Goal: Transaction & Acquisition: Purchase product/service

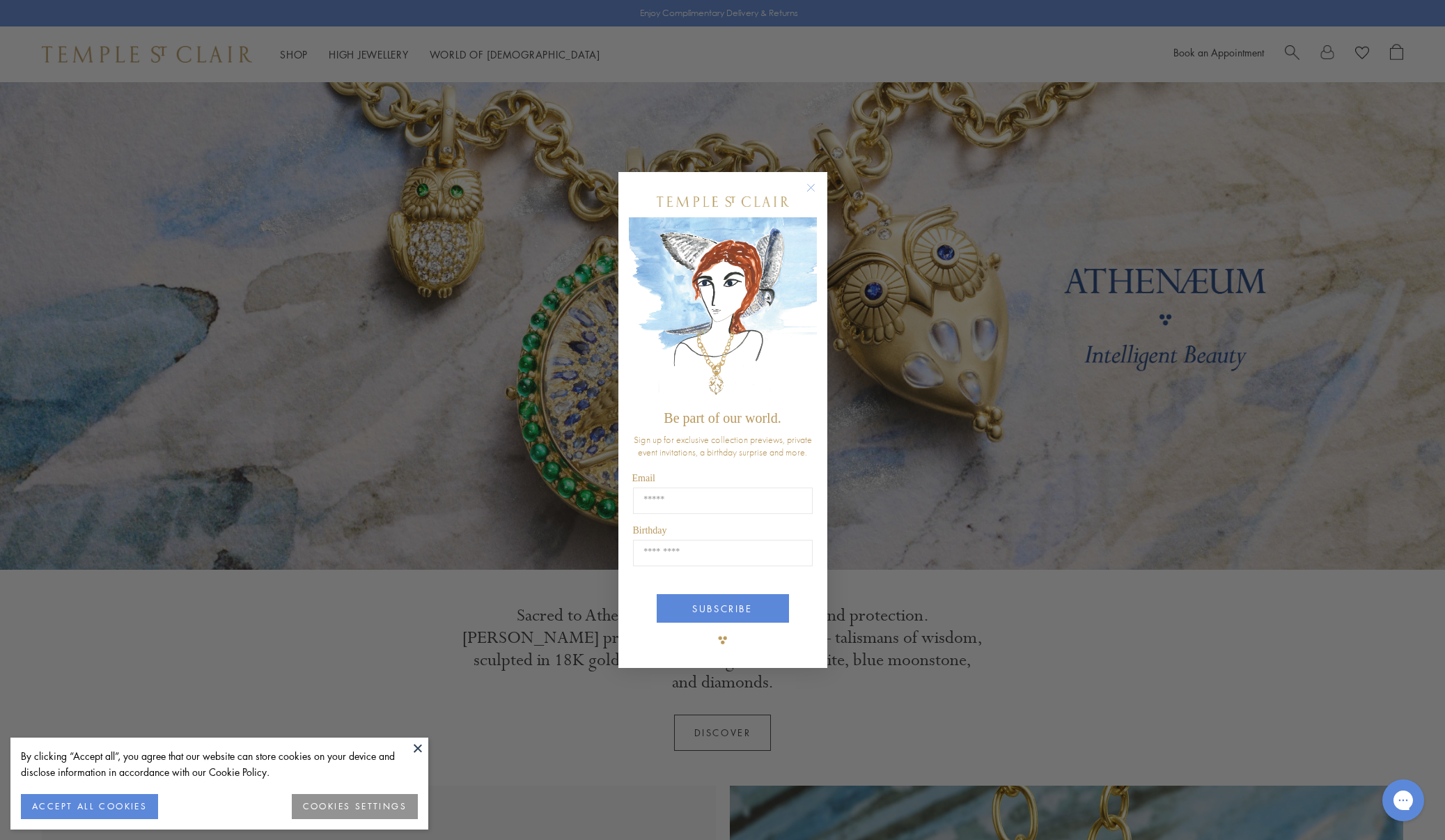
click at [811, 187] on circle "Close dialog" at bounding box center [811, 188] width 17 height 17
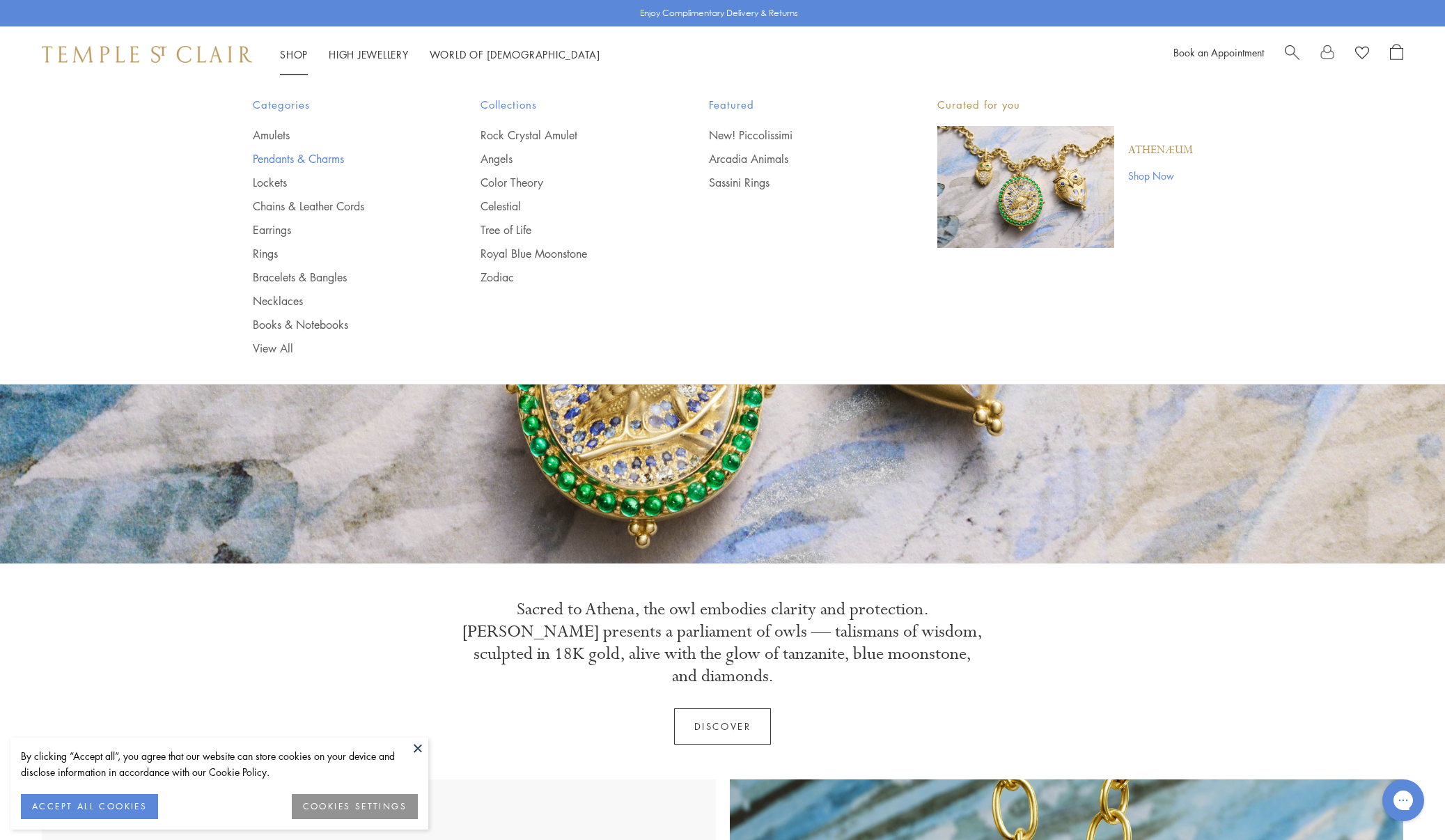
scroll to position [5, 1]
click at [282, 160] on link "Pendants & Charms" at bounding box center [339, 159] width 173 height 15
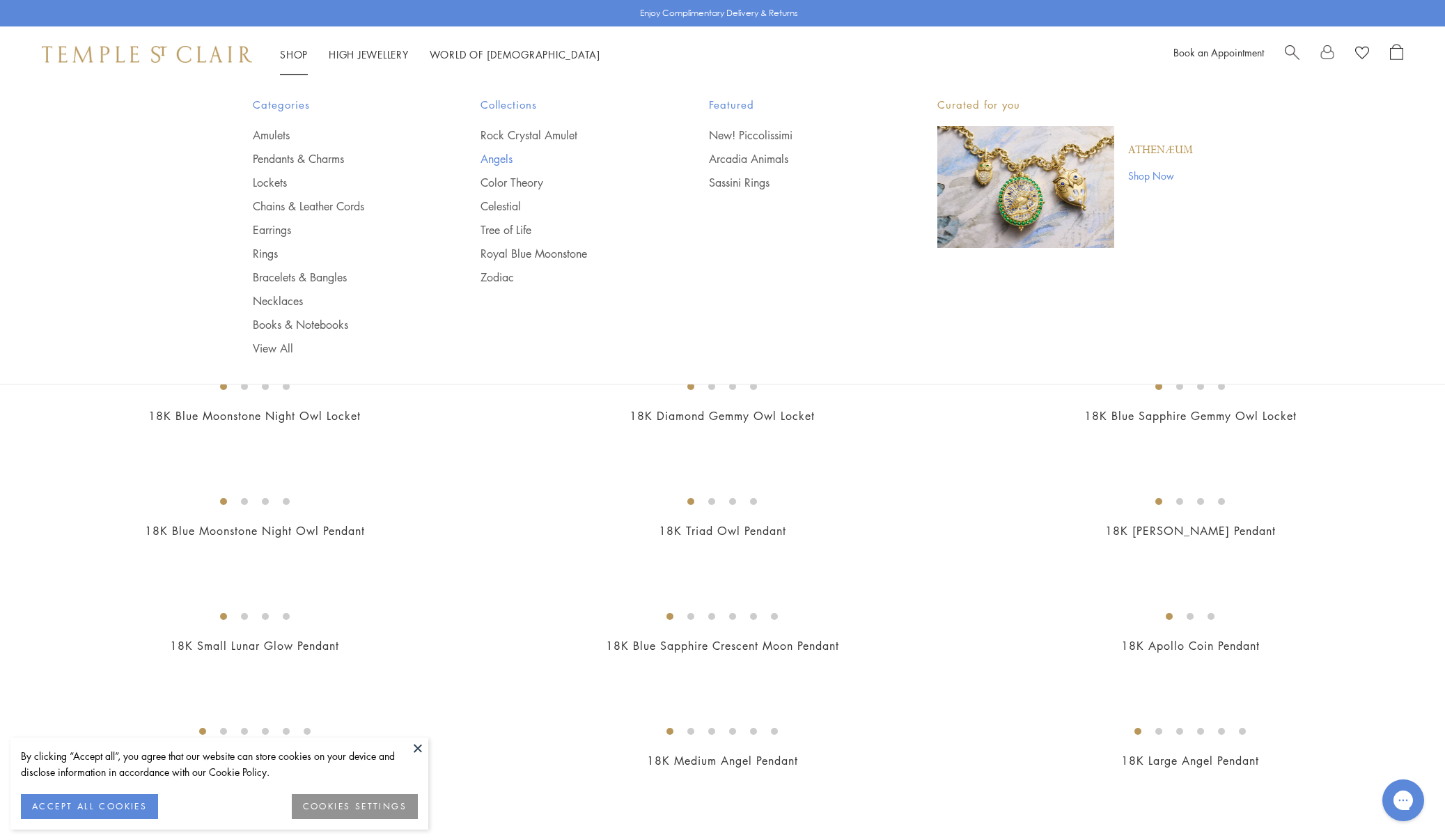
click at [485, 159] on link "Angels" at bounding box center [567, 159] width 173 height 15
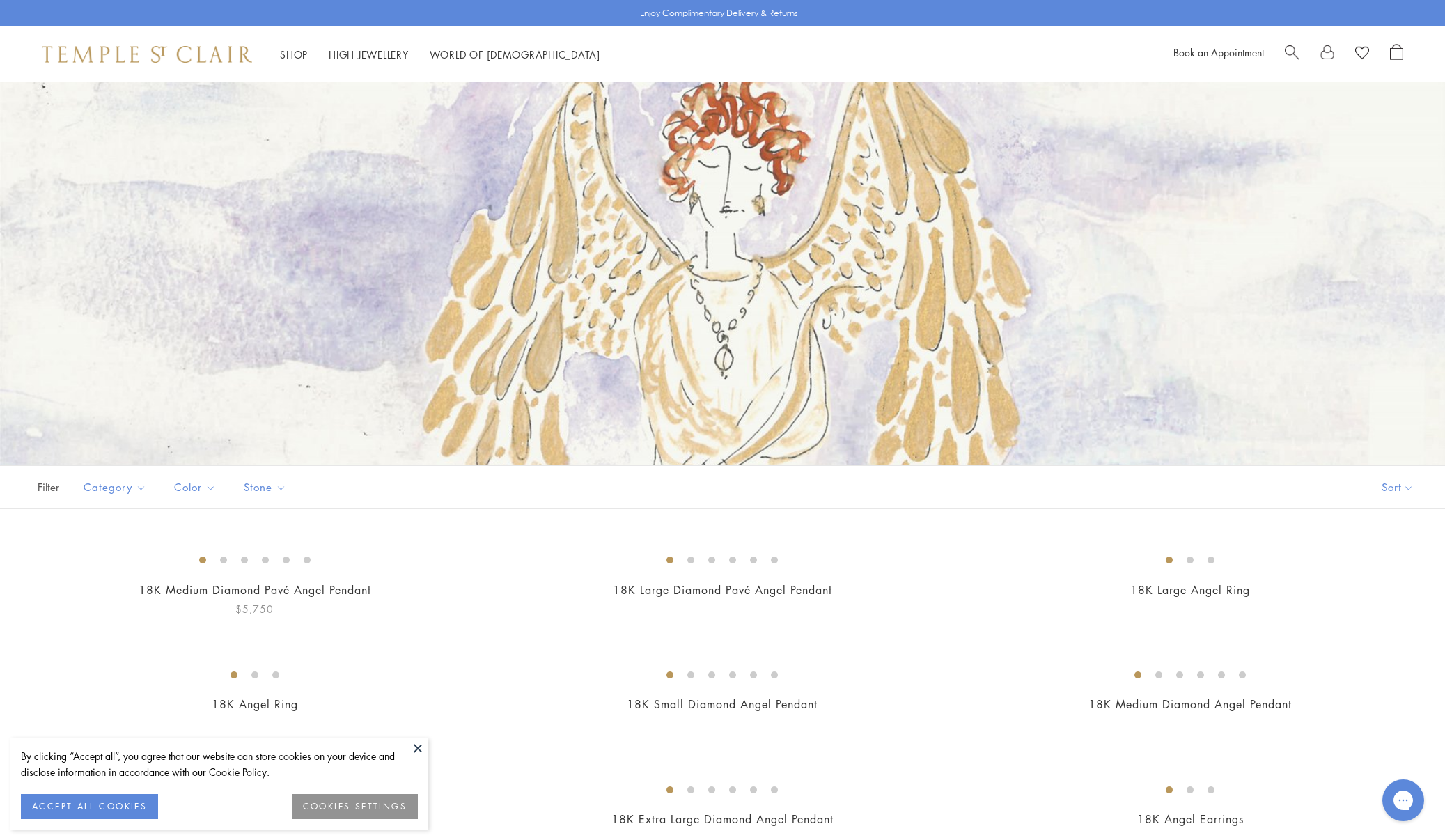
click at [419, 746] on button at bounding box center [418, 748] width 21 height 21
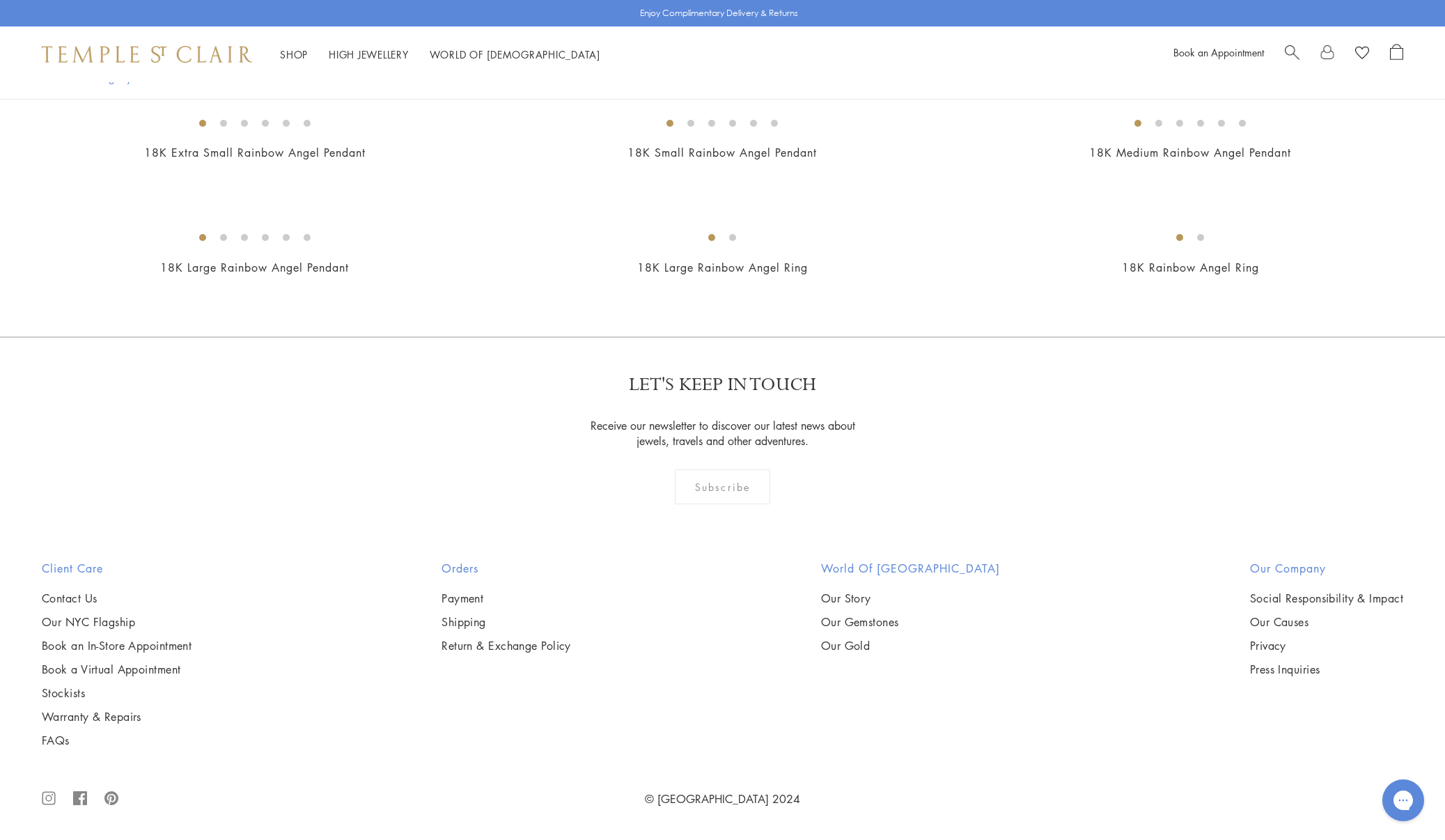
scroll to position [2015, 0]
click at [0, 0] on img at bounding box center [0, 0] width 0 height 0
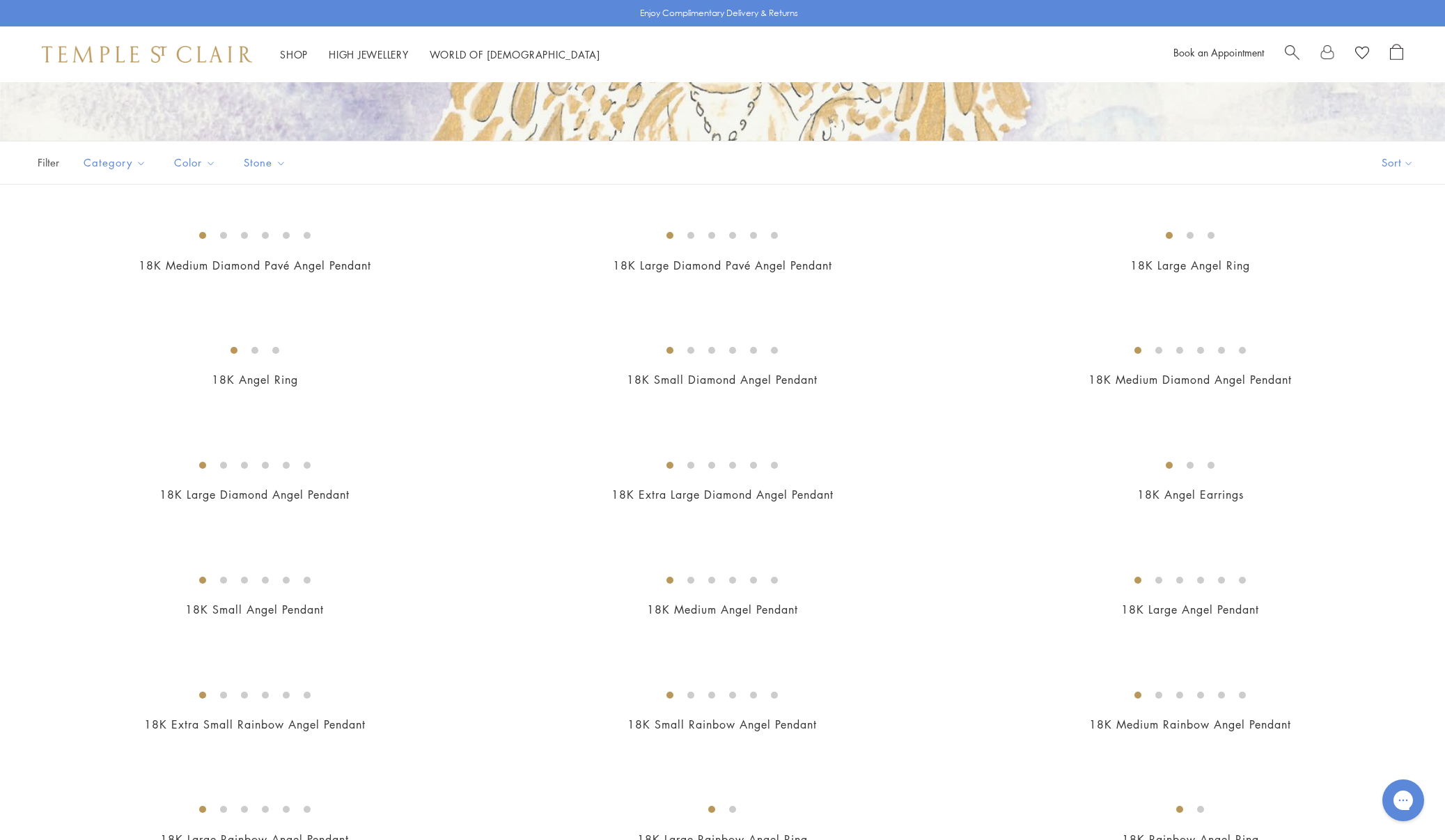
scroll to position [323, 0]
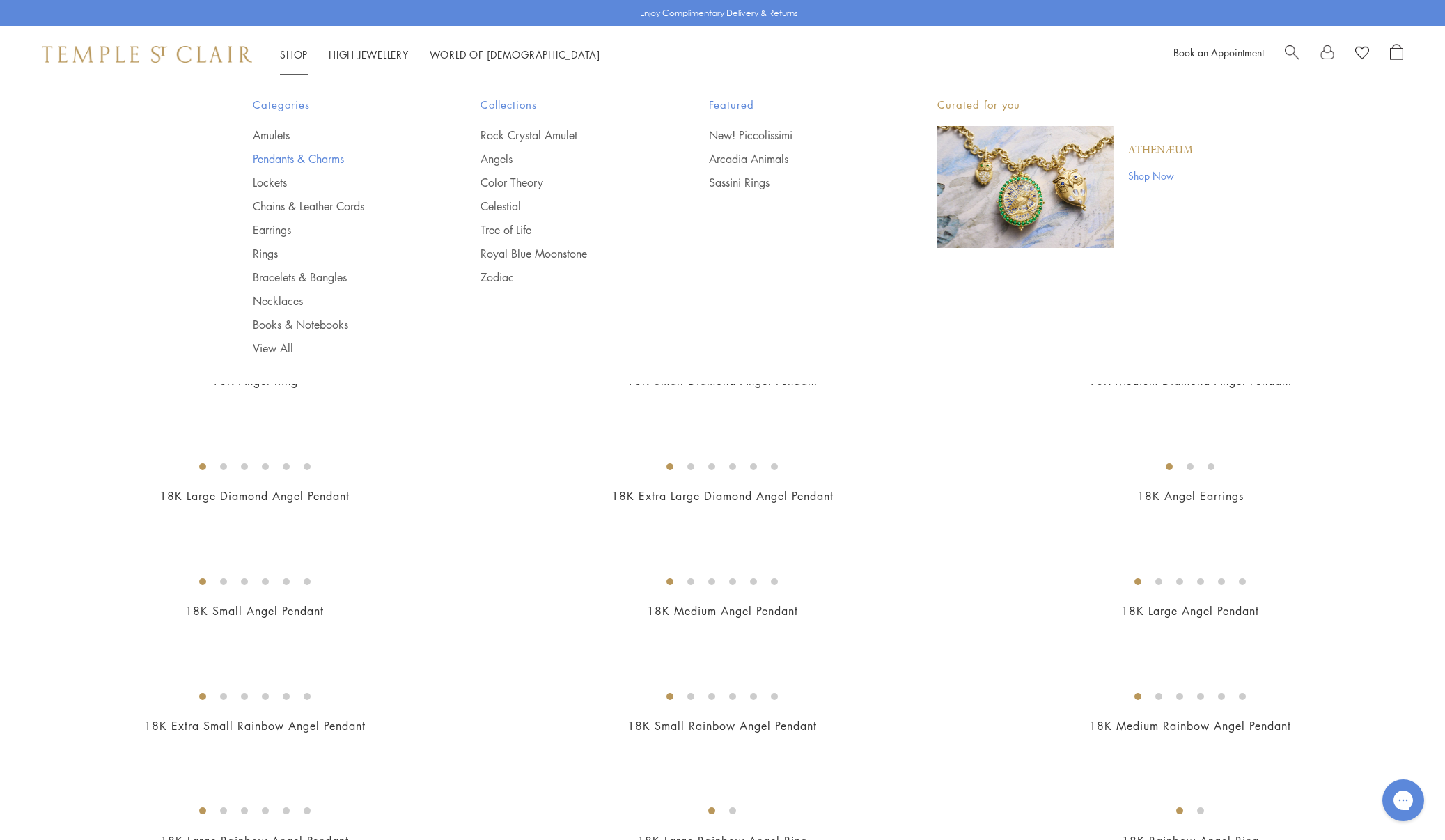
click at [308, 159] on link "Pendants & Charms" at bounding box center [339, 159] width 173 height 15
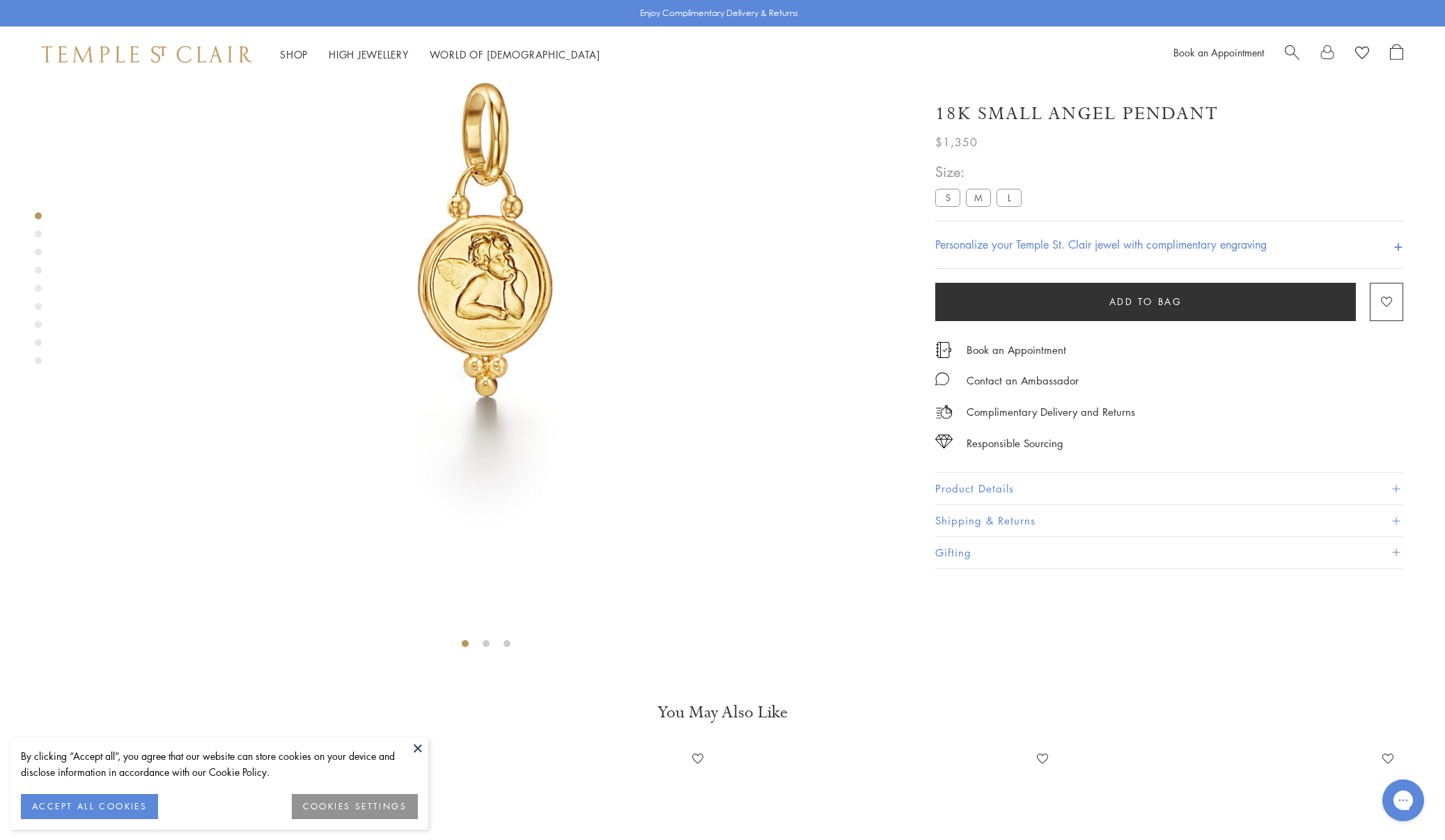
scroll to position [263, 0]
click at [416, 749] on button at bounding box center [418, 748] width 21 height 21
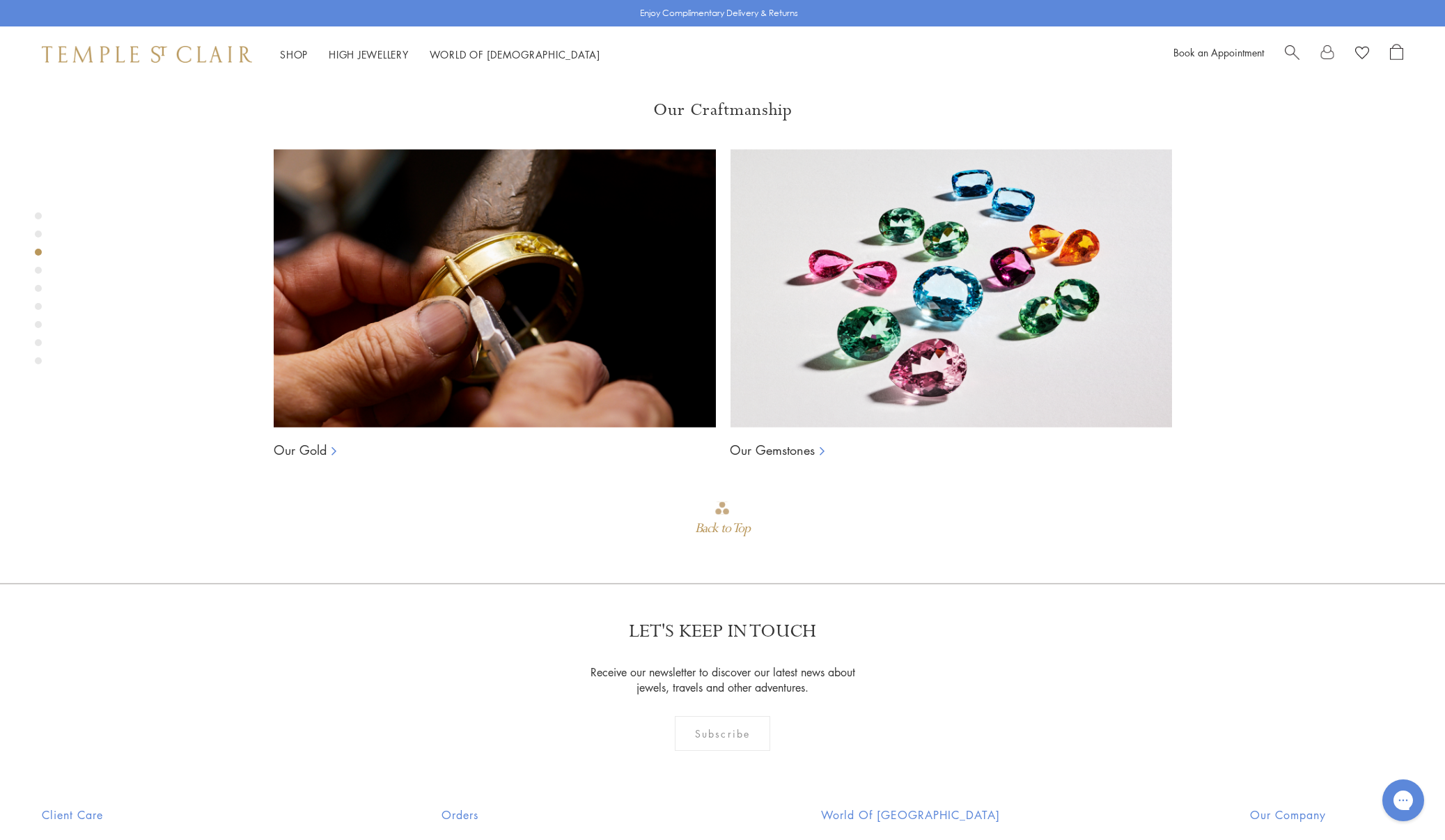
scroll to position [1344, 0]
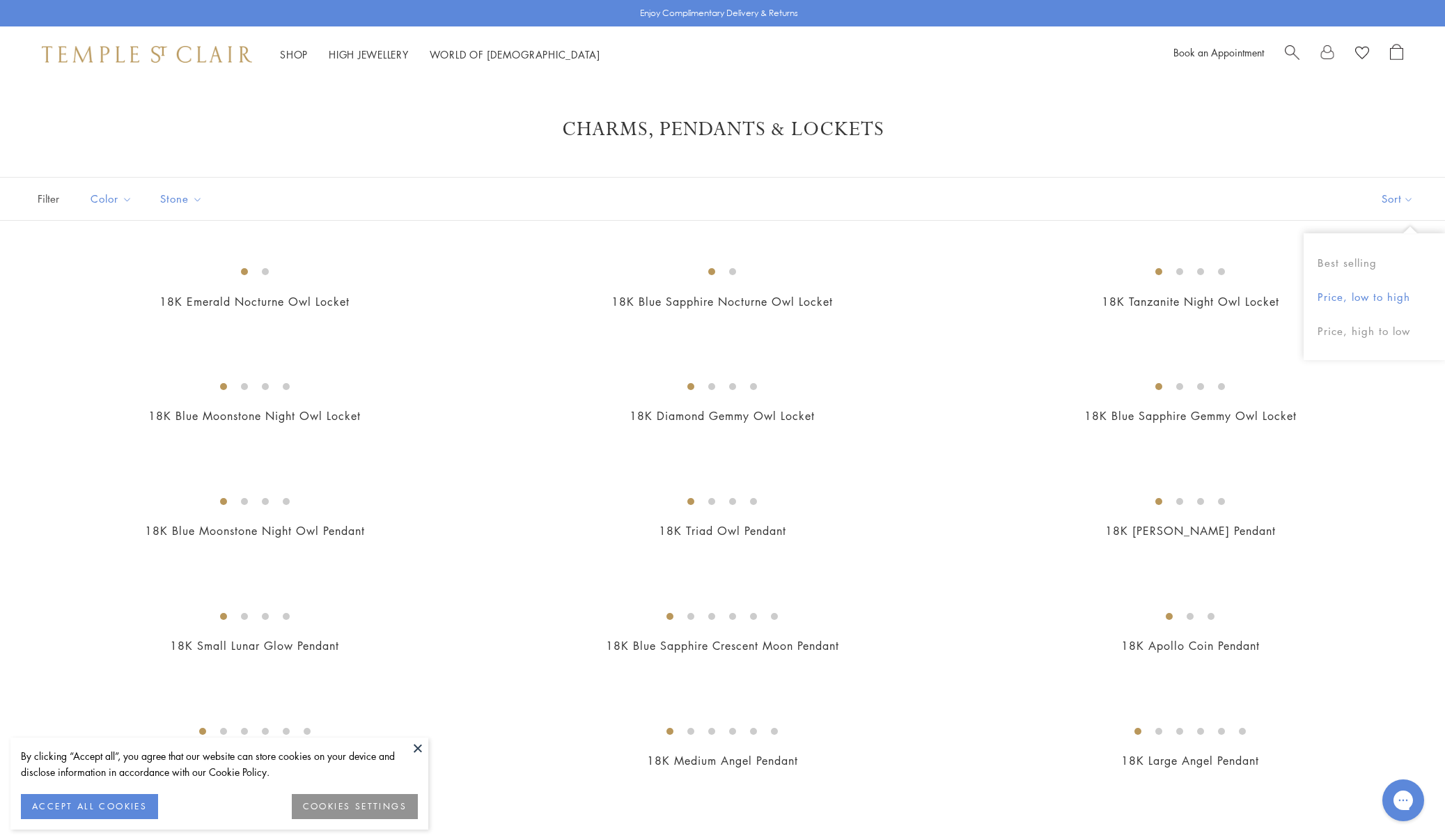
click at [1379, 296] on button "Price, low to high" at bounding box center [1374, 297] width 141 height 34
click at [417, 749] on button at bounding box center [418, 748] width 21 height 21
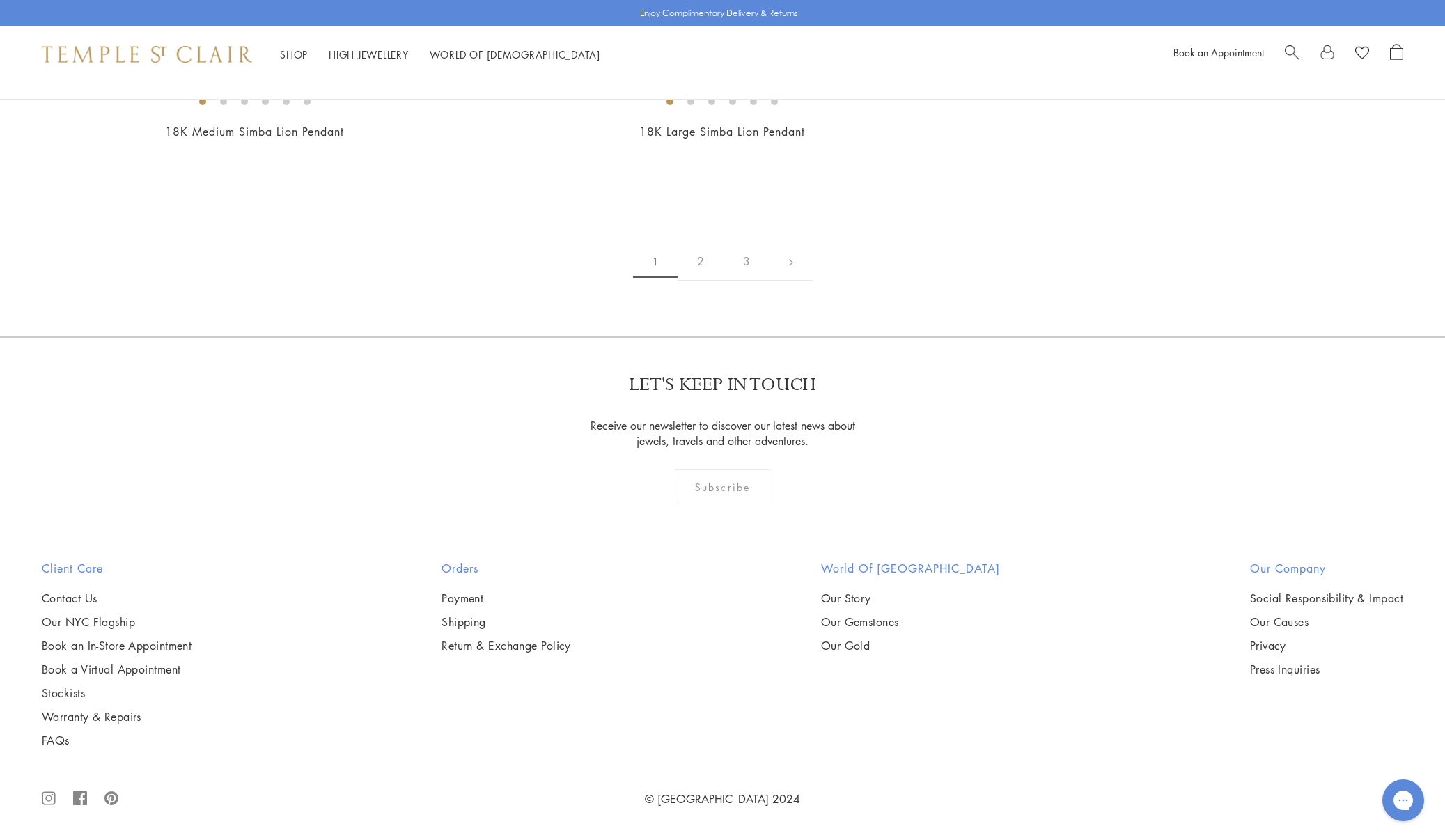
scroll to position [5510, 0]
